Goal: Task Accomplishment & Management: Complete application form

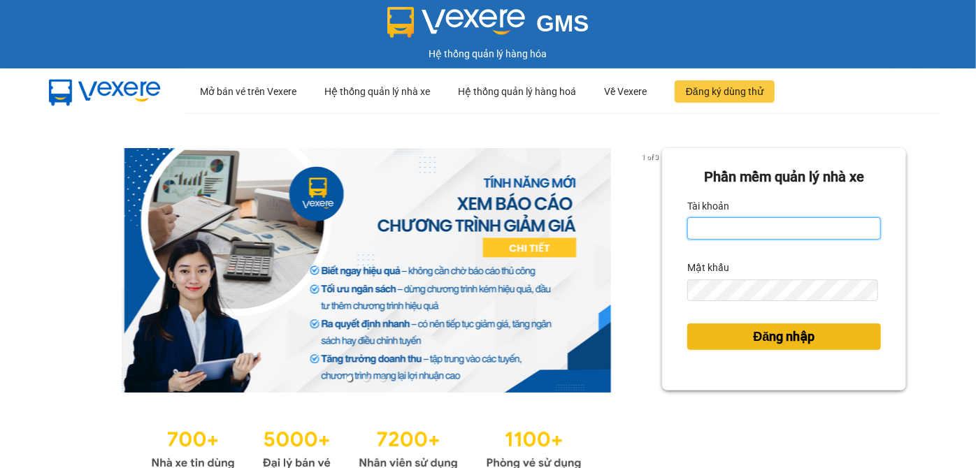
type input "btlhuong.halan"
click at [703, 341] on button "Đăng nhập" at bounding box center [784, 337] width 194 height 27
type input "btlhuong.halan"
click at [765, 336] on span "Đăng nhập" at bounding box center [785, 337] width 62 height 20
